Goal: Task Accomplishment & Management: Use online tool/utility

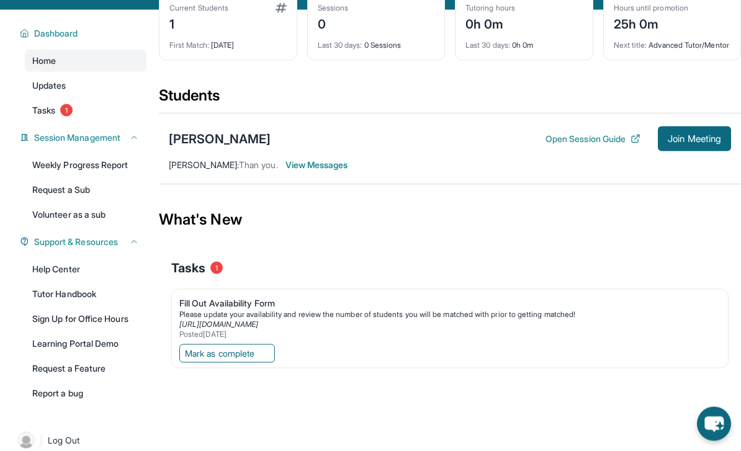
scroll to position [71, 0]
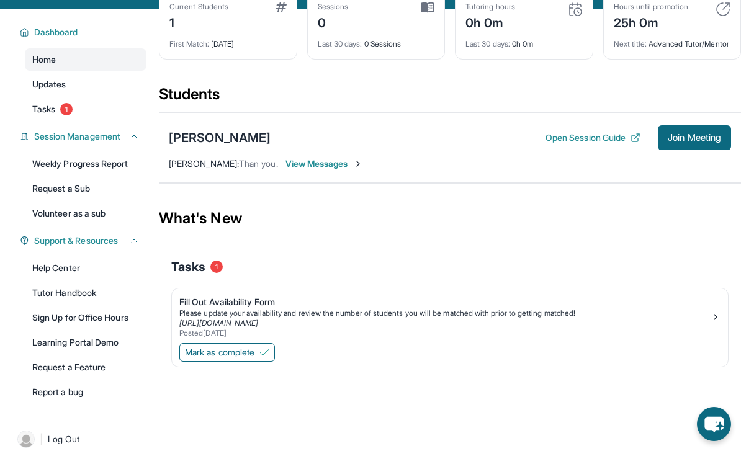
click at [192, 359] on span "Mark as complete" at bounding box center [219, 352] width 69 height 12
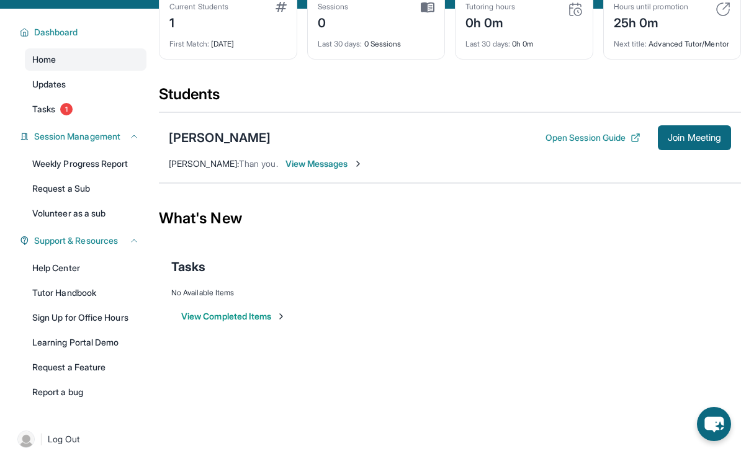
click at [61, 110] on span "1" at bounding box center [66, 109] width 12 height 12
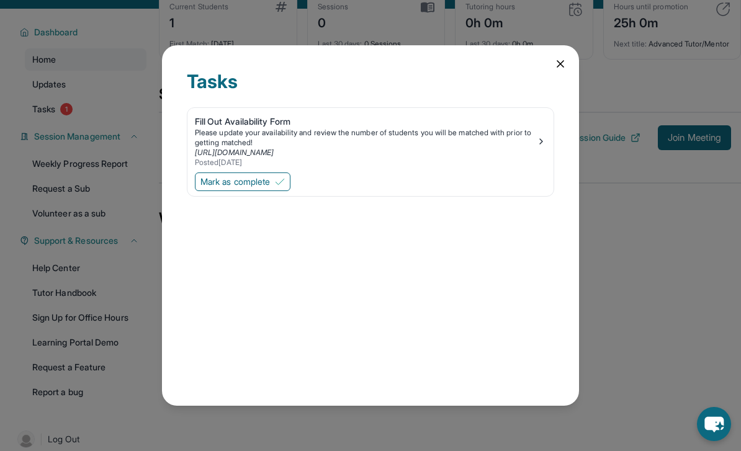
click at [533, 152] on div "[URL][DOMAIN_NAME]" at bounding box center [365, 153] width 341 height 10
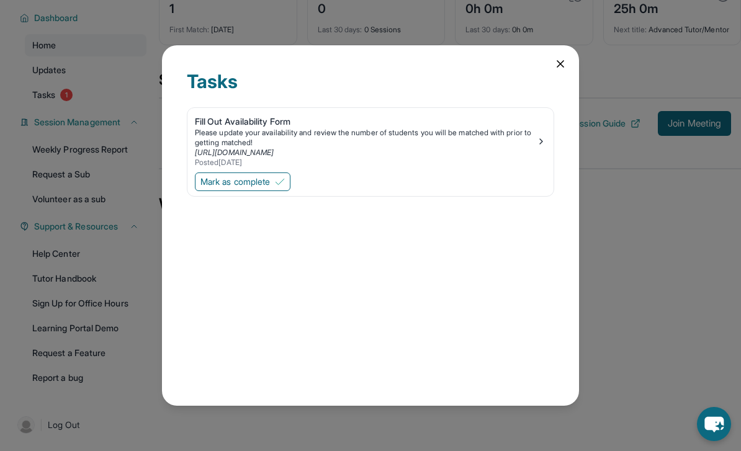
click at [216, 174] on button "Mark as complete" at bounding box center [243, 181] width 96 height 19
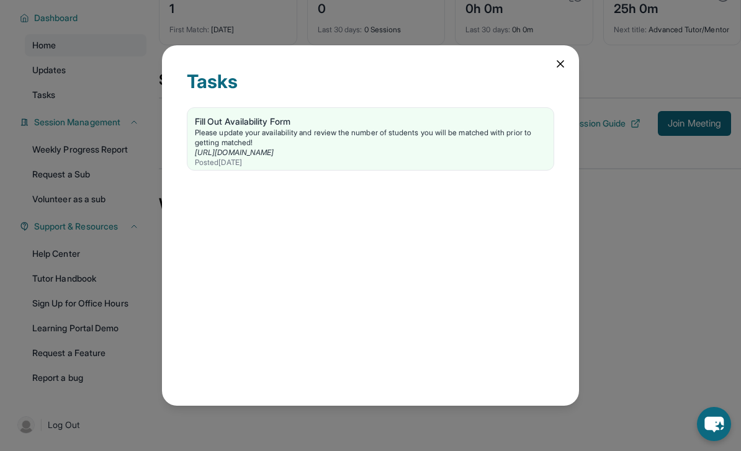
click at [562, 58] on icon at bounding box center [560, 64] width 12 height 12
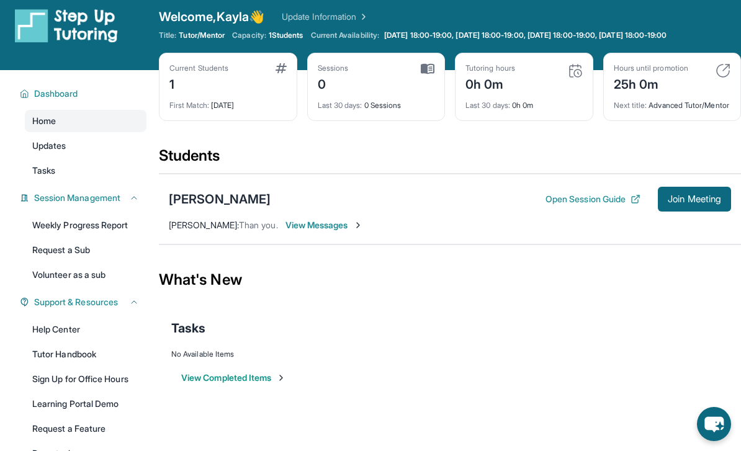
scroll to position [0, 0]
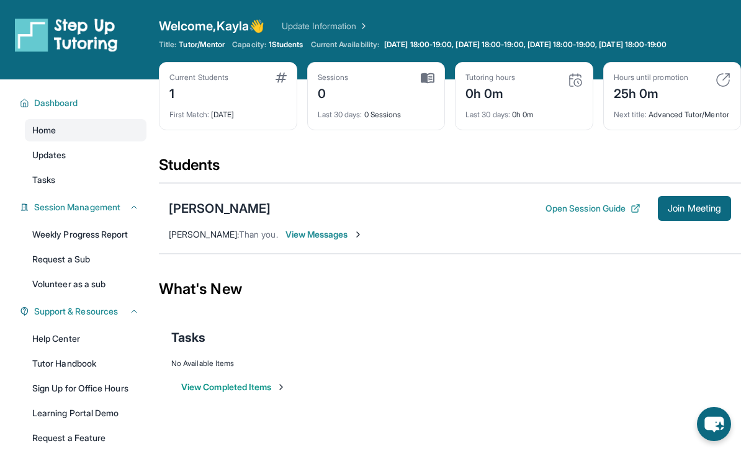
click at [45, 156] on span "Updates" at bounding box center [49, 155] width 34 height 12
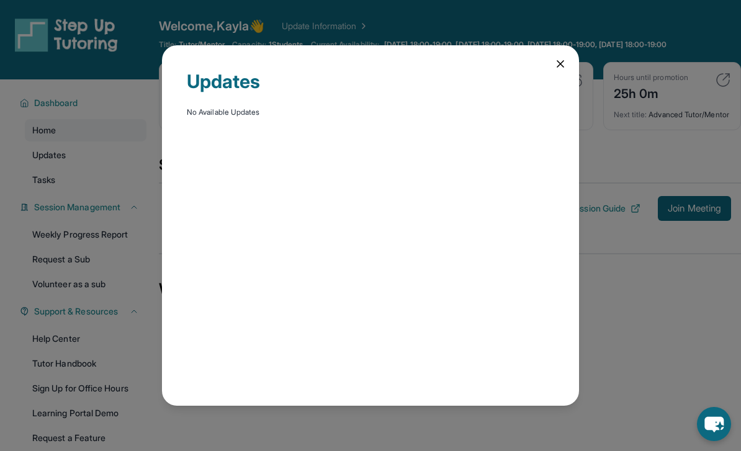
click at [564, 58] on icon at bounding box center [560, 64] width 12 height 12
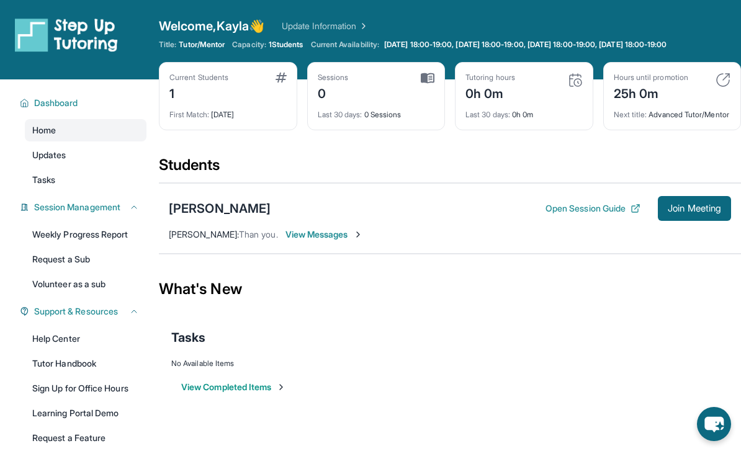
click at [42, 139] on link "Home" at bounding box center [86, 130] width 122 height 22
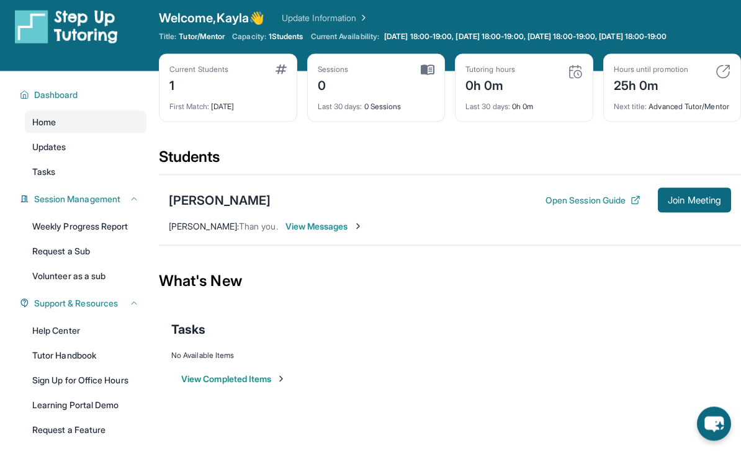
scroll to position [10, 0]
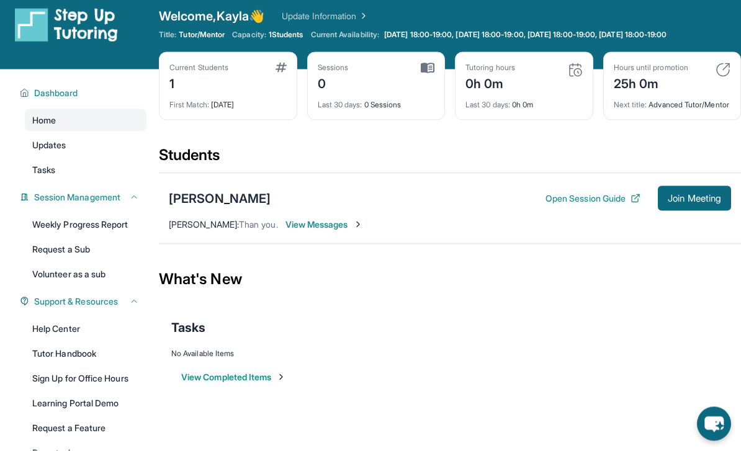
click at [338, 230] on span "View Messages" at bounding box center [324, 224] width 78 height 12
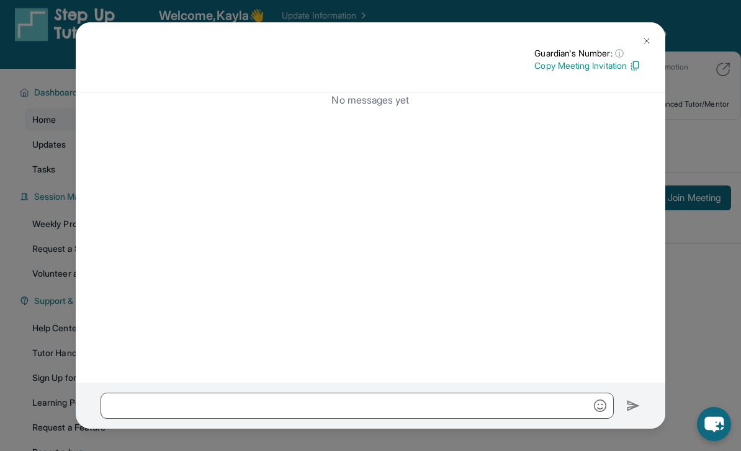
scroll to position [0, 0]
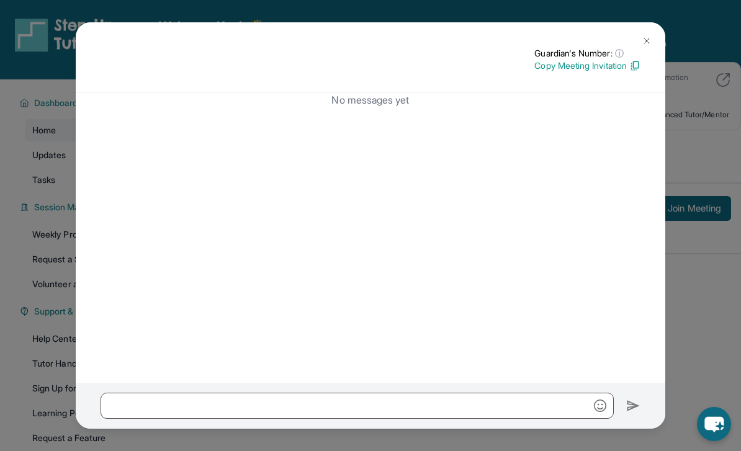
click at [651, 36] on img at bounding box center [646, 41] width 10 height 10
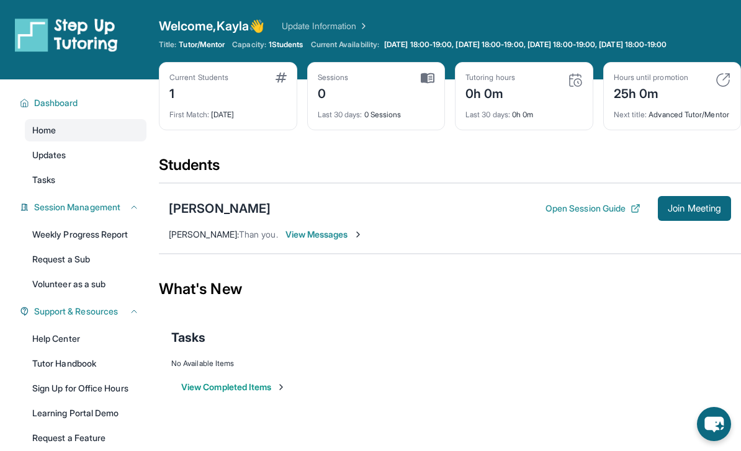
click at [619, 215] on button "Open Session Guide" at bounding box center [592, 208] width 95 height 12
